Goal: Consume media (video, audio)

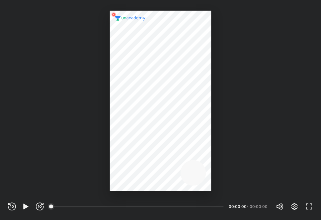
scroll to position [220, 322]
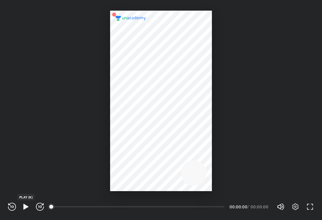
click at [27, 209] on icon "button" at bounding box center [26, 207] width 8 height 8
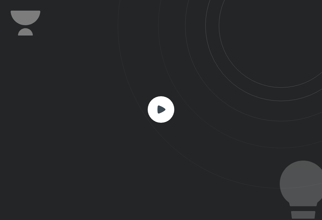
click at [27, 209] on div at bounding box center [161, 110] width 322 height 220
click at [106, 169] on div at bounding box center [161, 110] width 322 height 220
click at [165, 108] on rect at bounding box center [161, 109] width 27 height 27
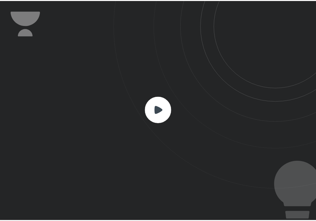
scroll to position [0, 0]
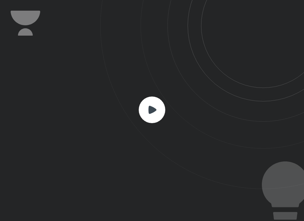
click at [157, 106] on rect at bounding box center [152, 109] width 27 height 27
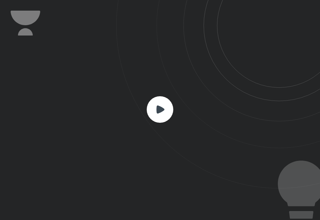
scroll to position [220, 320]
click at [163, 128] on icon at bounding box center [218, 94] width 204 height 189
click at [161, 112] on icon at bounding box center [160, 109] width 27 height 27
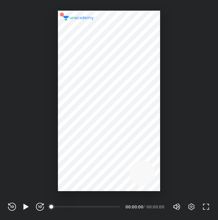
scroll to position [220, 218]
click at [28, 207] on icon "button" at bounding box center [25, 207] width 5 height 6
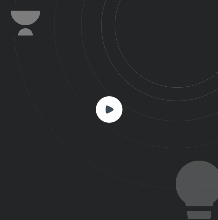
click at [108, 114] on rect at bounding box center [109, 109] width 27 height 27
click at [117, 102] on rect at bounding box center [109, 109] width 27 height 27
